Goal: Navigation & Orientation: Find specific page/section

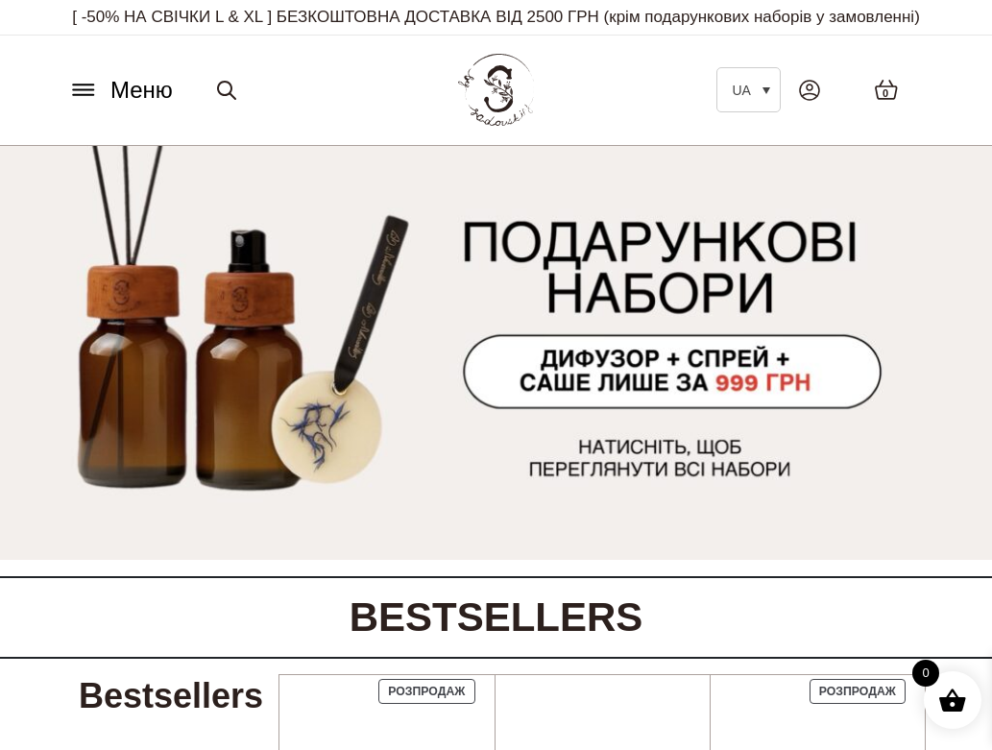
click at [76, 100] on icon at bounding box center [83, 90] width 31 height 20
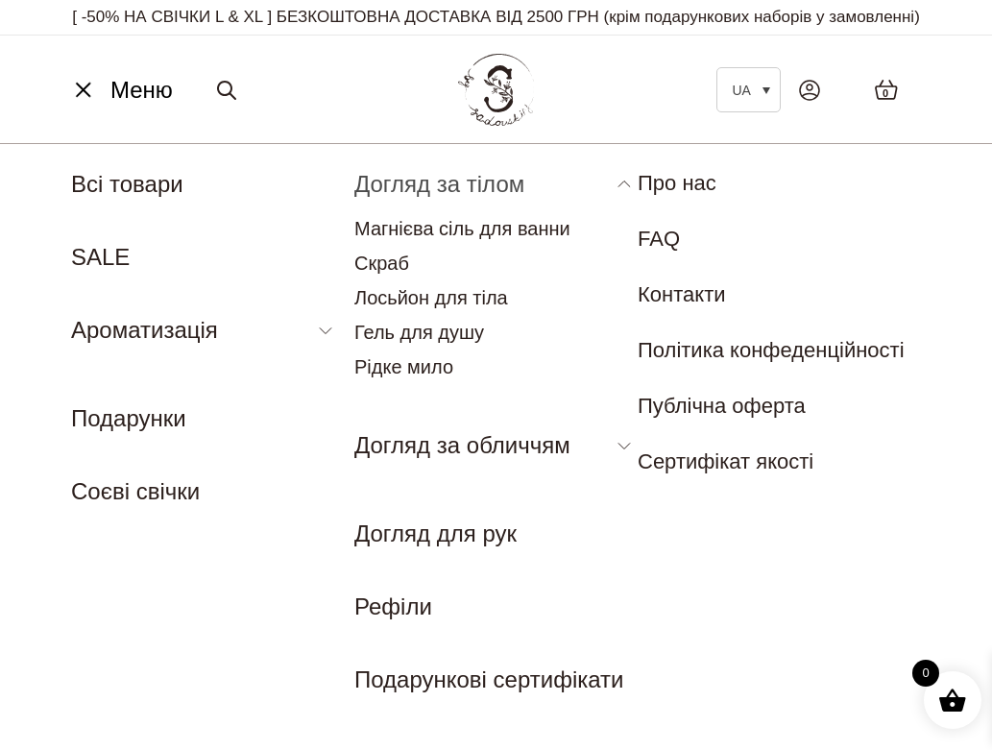
click at [448, 197] on link "Догляд за тілом" at bounding box center [439, 184] width 170 height 26
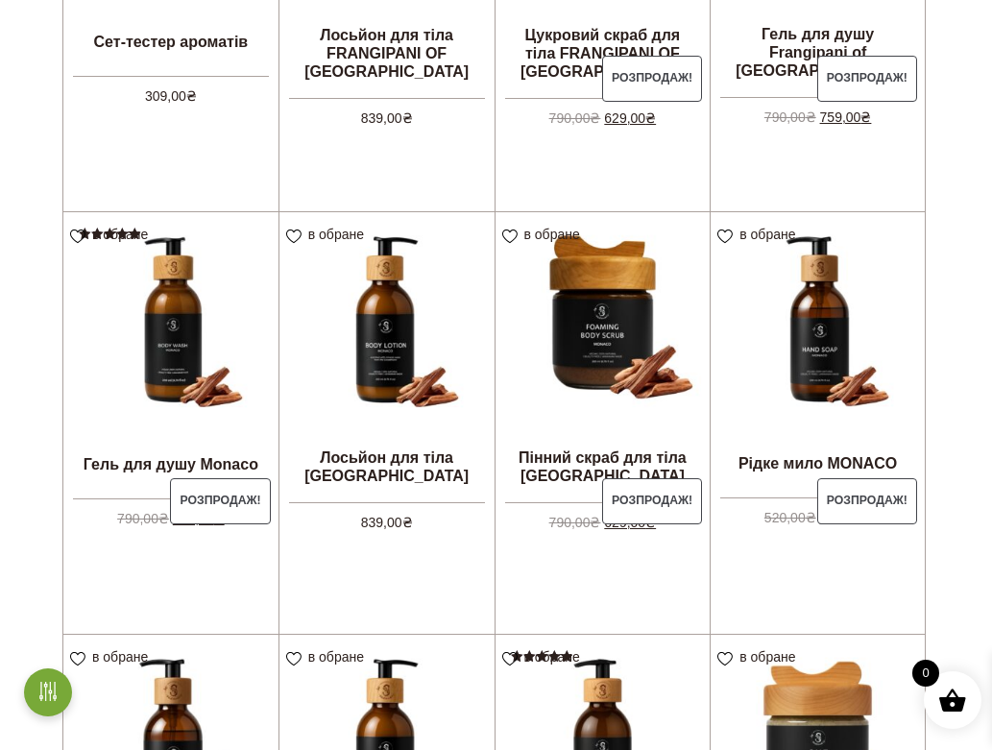
scroll to position [799, 0]
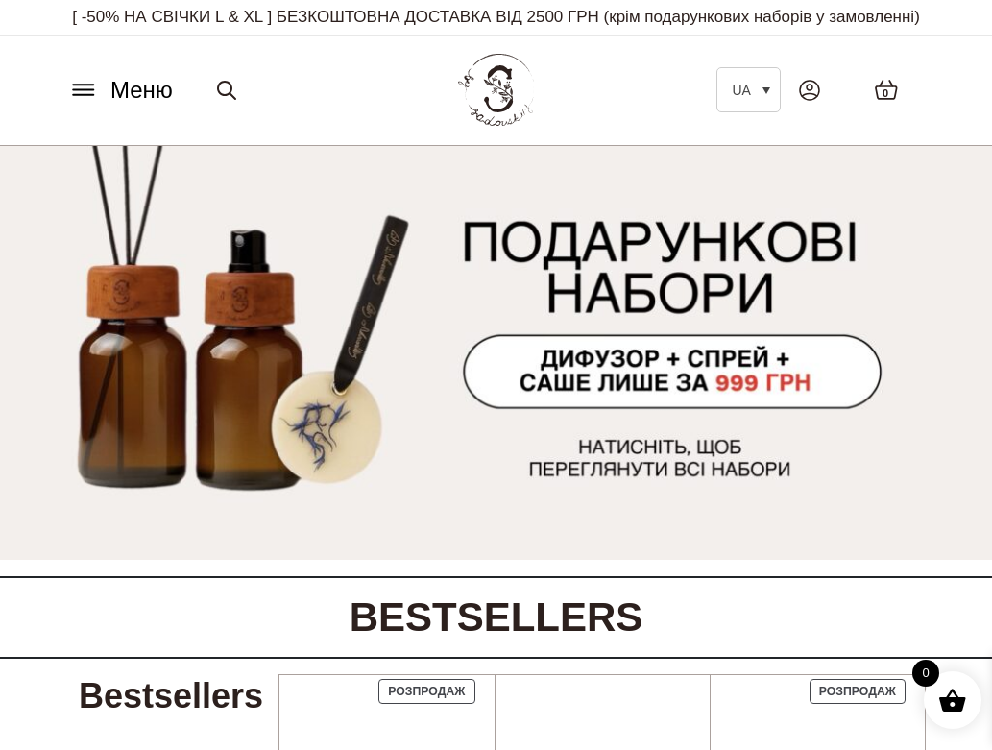
click at [81, 100] on icon at bounding box center [83, 90] width 31 height 20
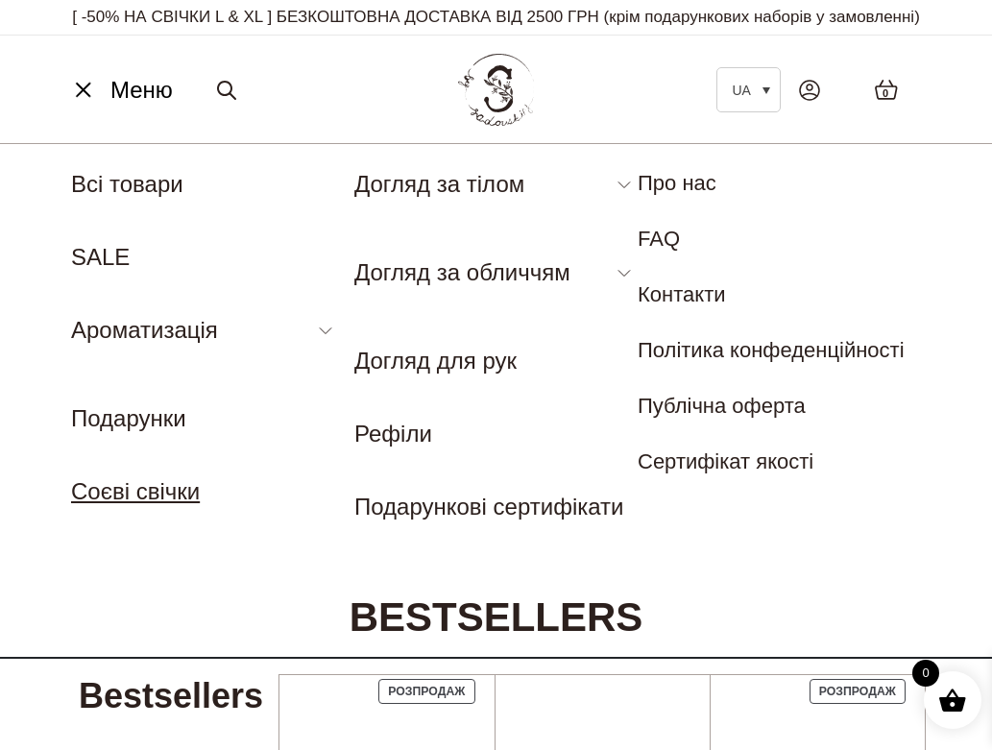
click at [120, 504] on link "Соєві свічки" at bounding box center [135, 491] width 129 height 26
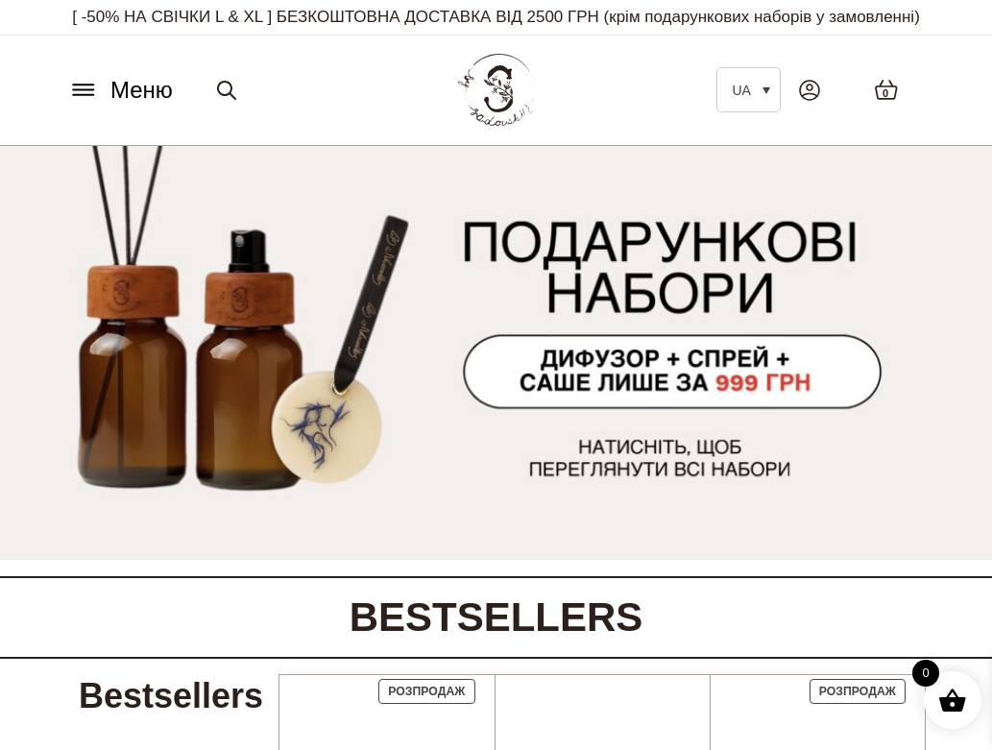
click at [75, 100] on icon at bounding box center [83, 90] width 31 height 20
